Goal: Transaction & Acquisition: Purchase product/service

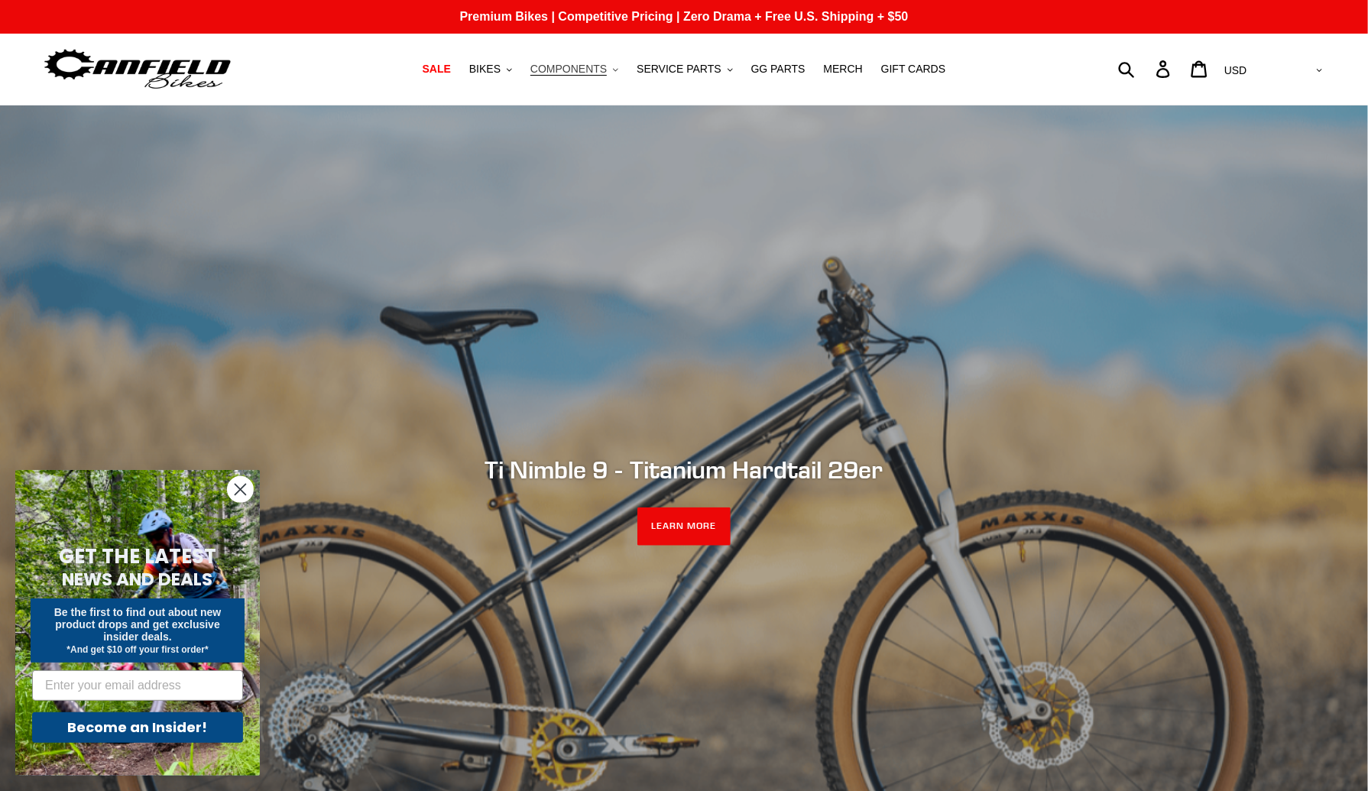
click at [591, 77] on button "COMPONENTS .cls-1{fill:#231f20}" at bounding box center [574, 69] width 103 height 21
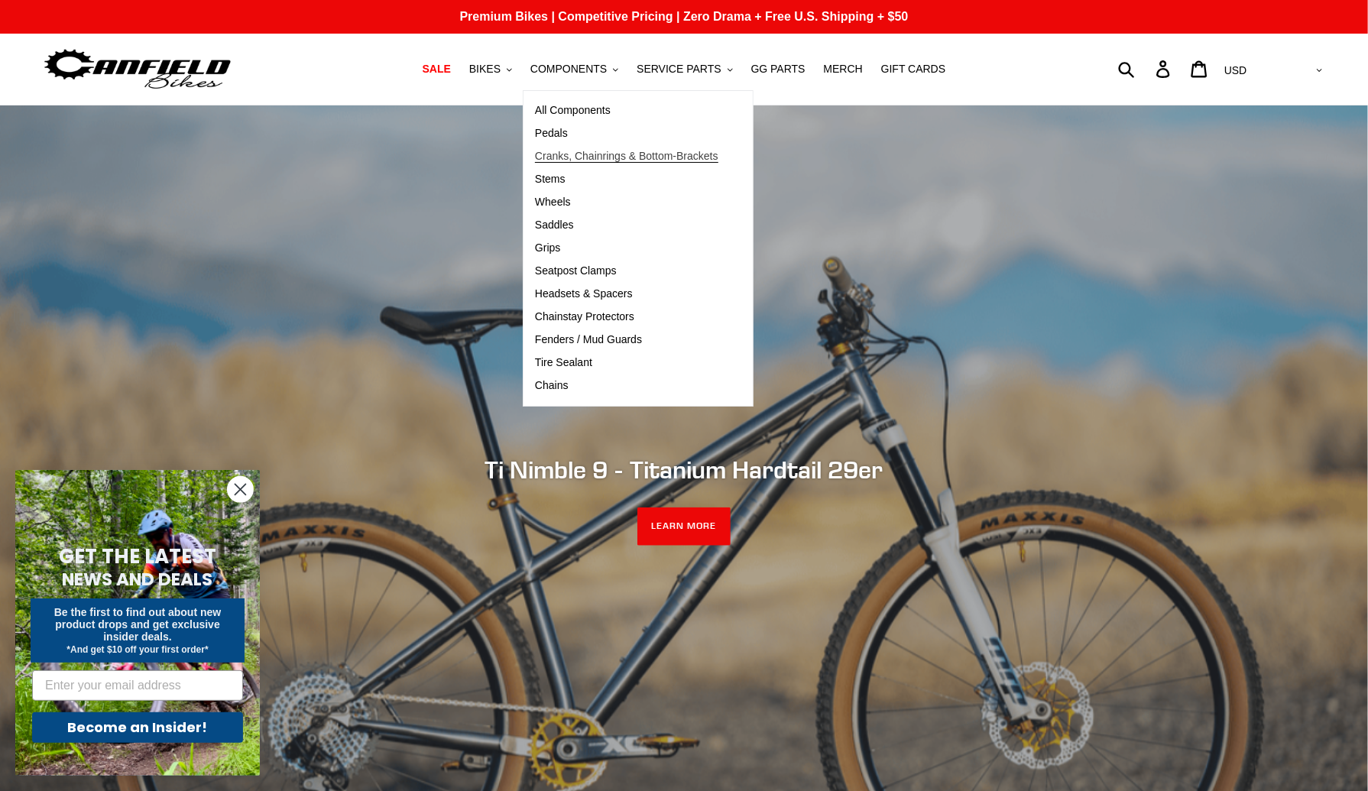
click at [585, 158] on span "Cranks, Chainrings & Bottom-Brackets" at bounding box center [626, 156] width 183 height 13
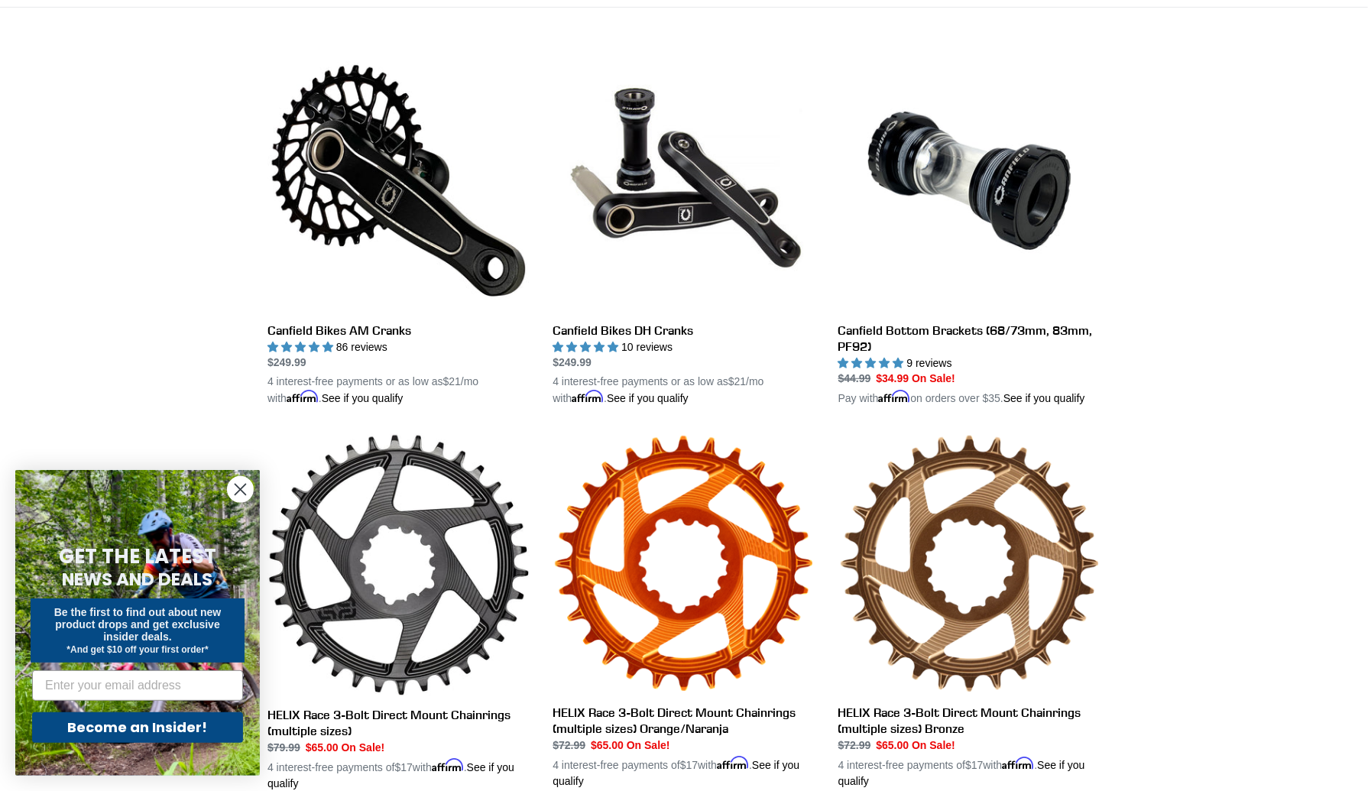
scroll to position [396, 0]
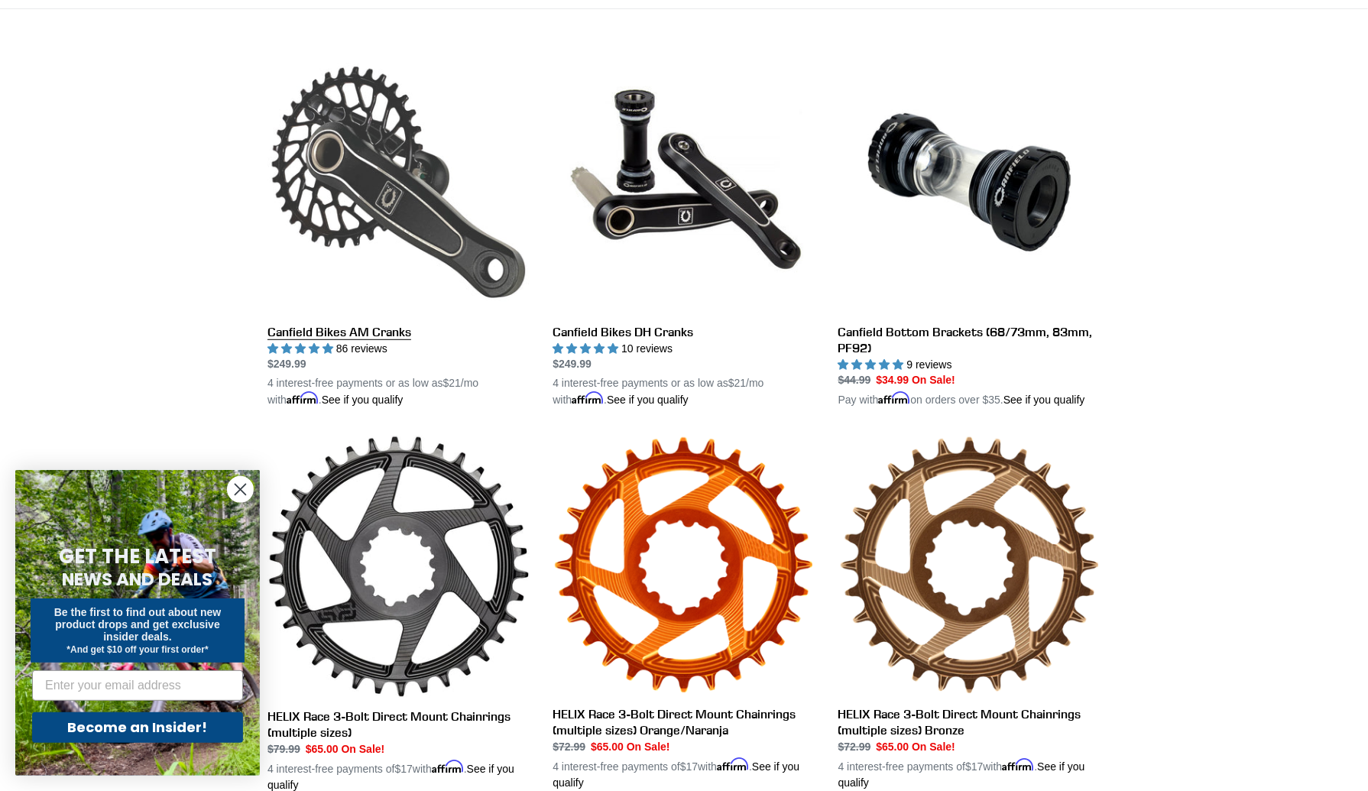
click at [379, 322] on link "Canfield Bikes AM Cranks" at bounding box center [398, 230] width 262 height 358
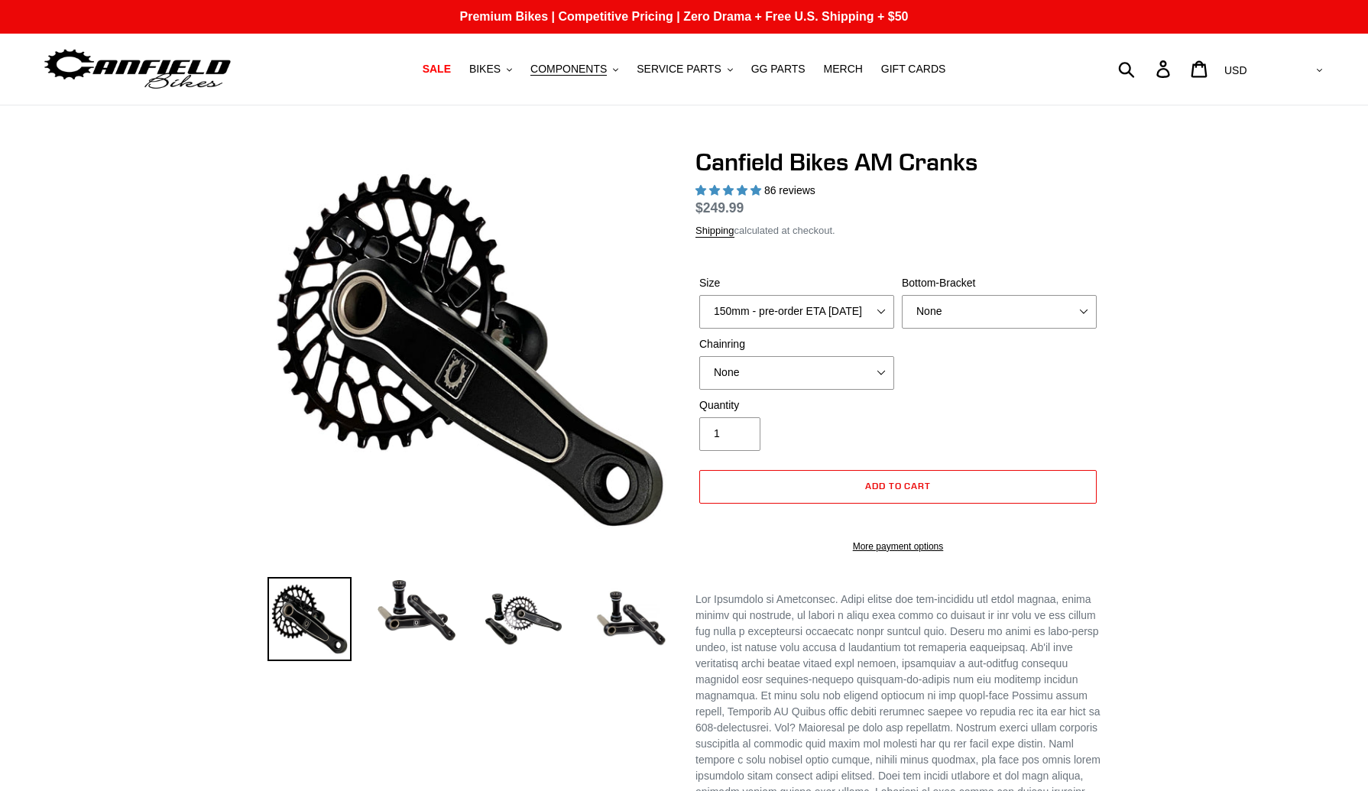
select select "highest-rating"
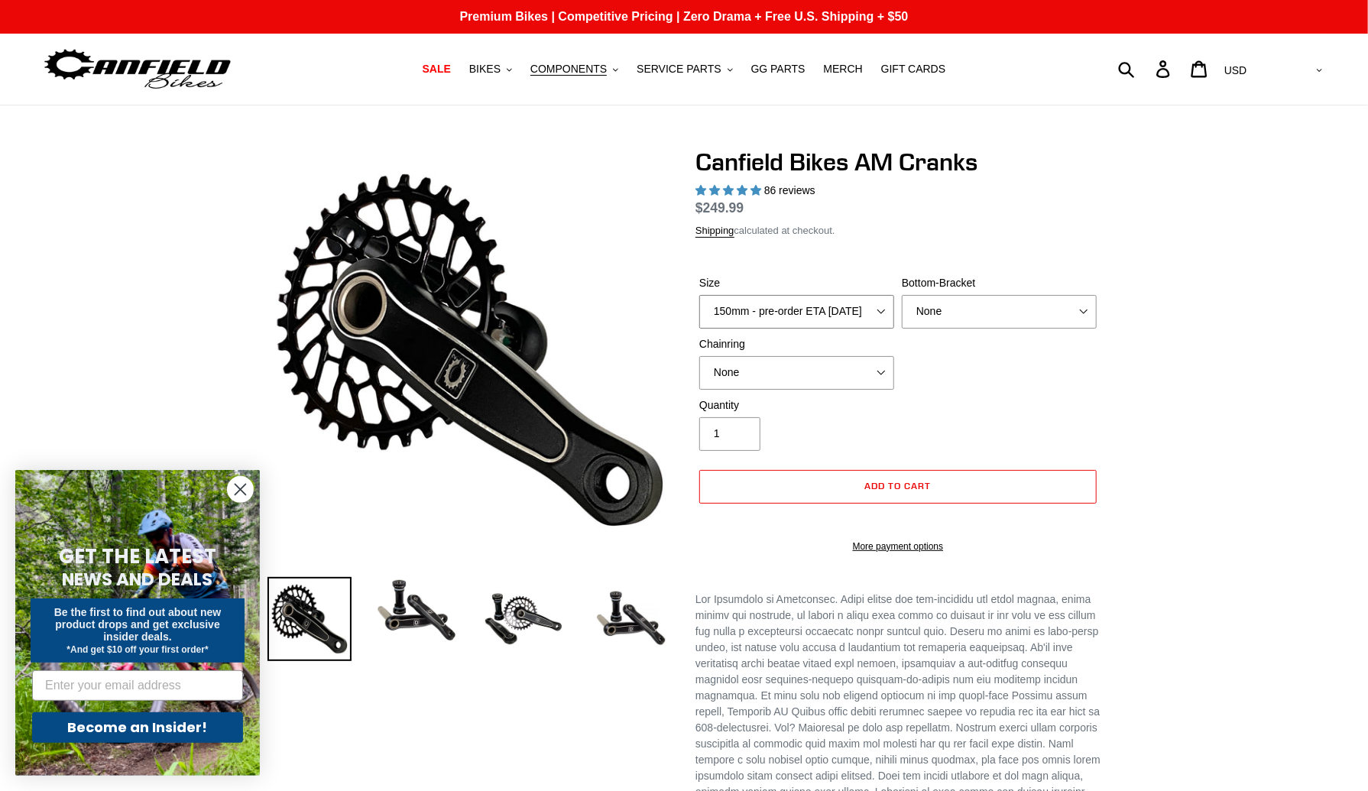
click at [818, 302] on select "150mm - pre-order ETA 9/30/25 155mm - pre-order ETA 9/30/25 160mm - pre-order E…" at bounding box center [796, 312] width 195 height 34
click at [938, 416] on div "Quantity 1" at bounding box center [897, 427] width 405 height 61
